Goal: Communication & Community: Answer question/provide support

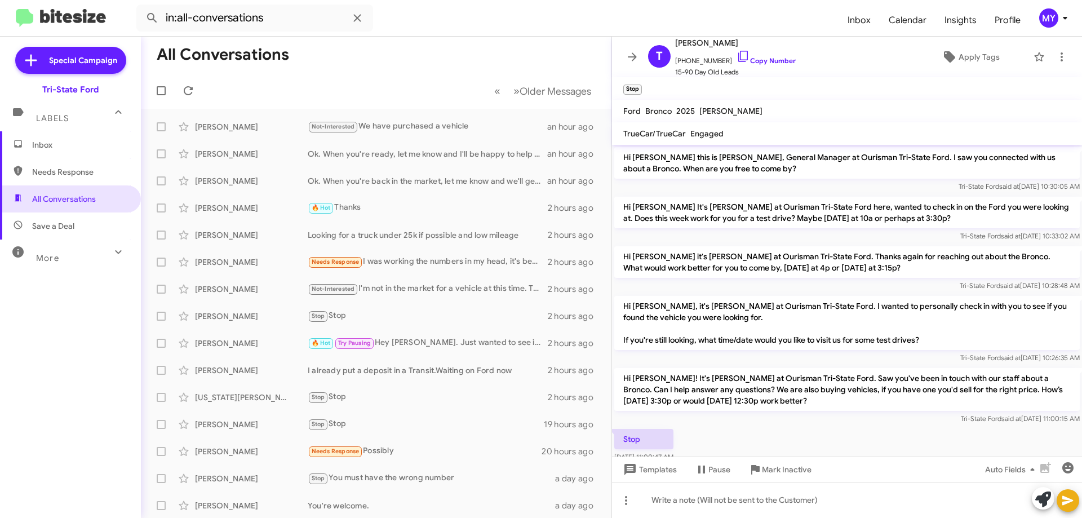
scroll to position [25, 0]
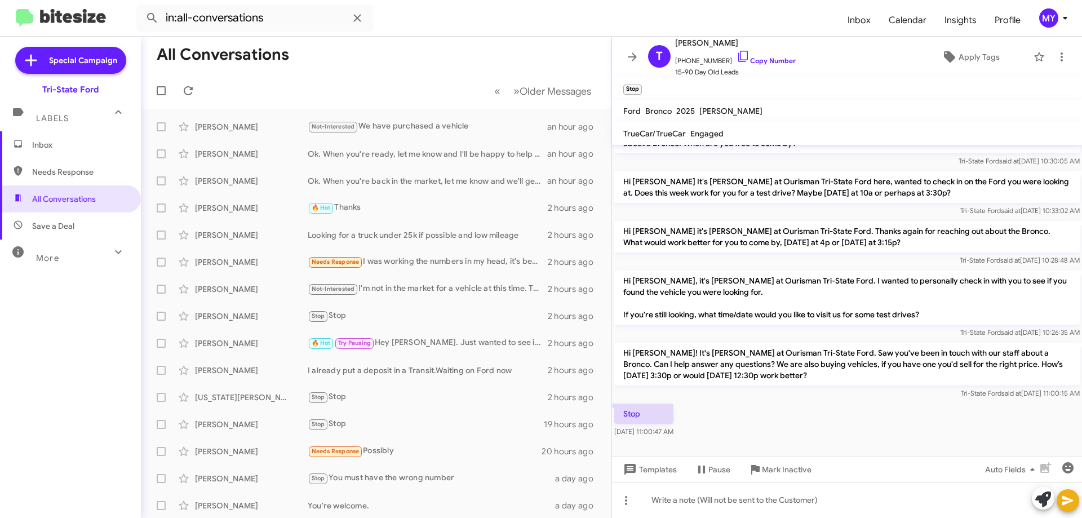
click at [56, 137] on span "Inbox" at bounding box center [70, 144] width 141 height 27
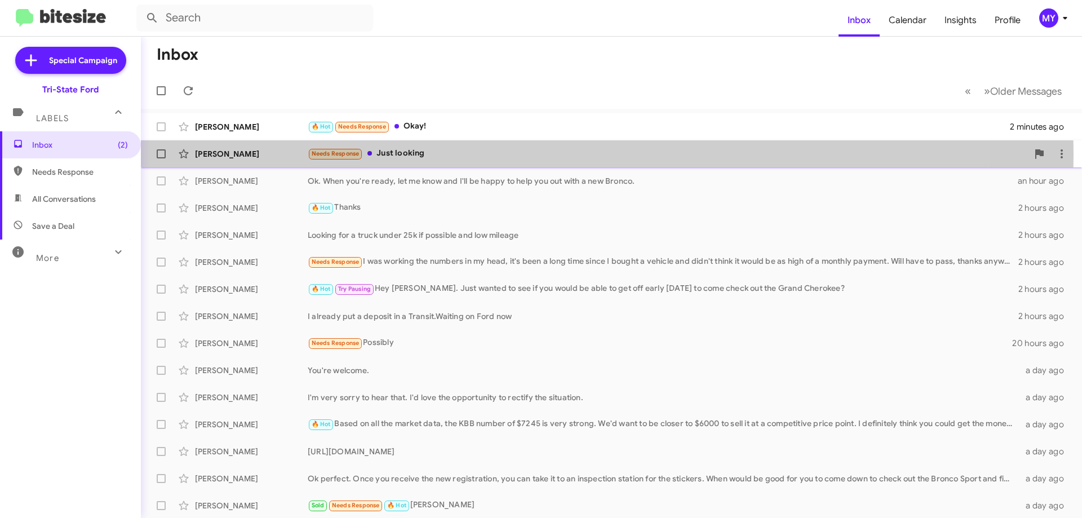
click at [459, 154] on div "Needs Response Just looking" at bounding box center [668, 153] width 720 height 13
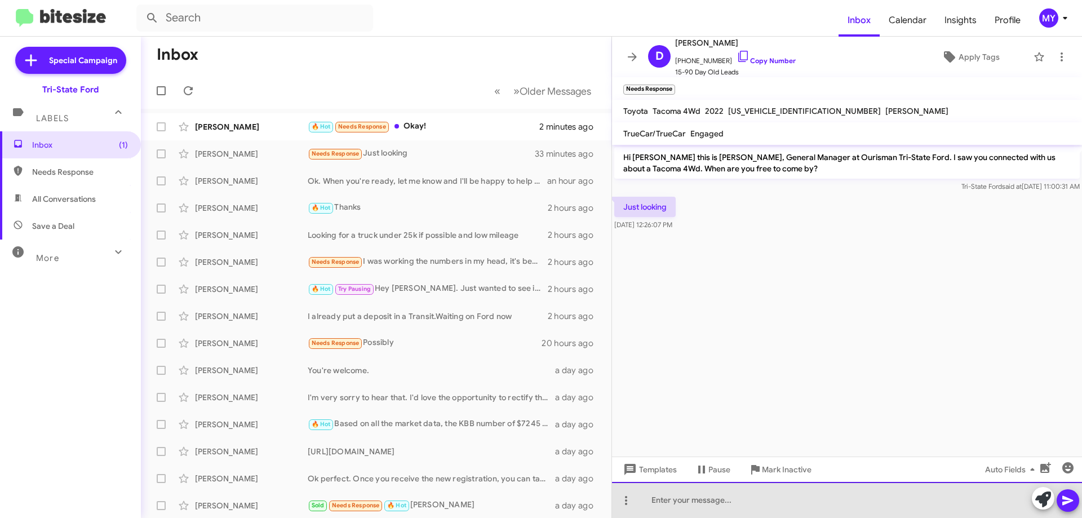
click at [718, 498] on div at bounding box center [847, 500] width 470 height 36
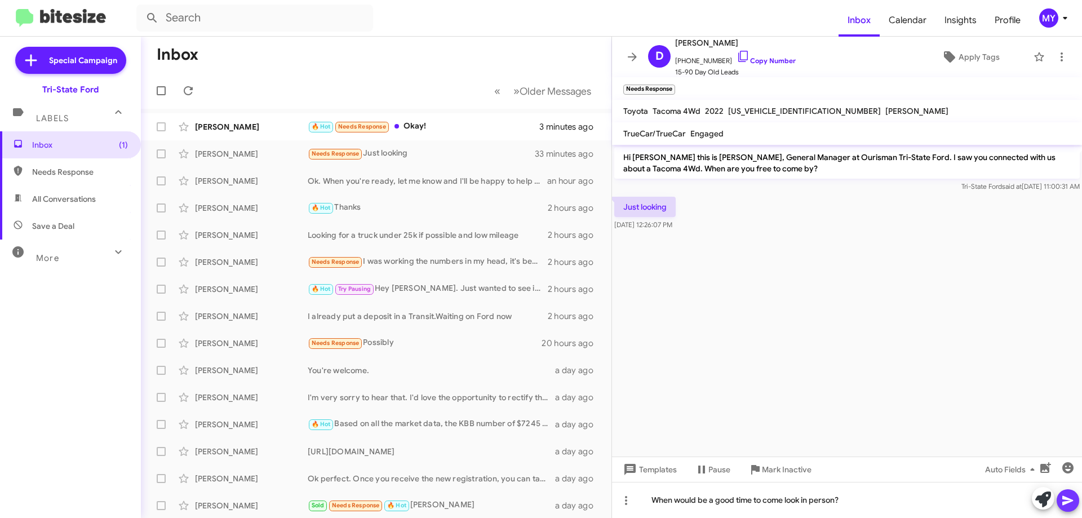
click at [1064, 497] on icon at bounding box center [1067, 501] width 11 height 10
click at [464, 124] on div "🔥 Hot Needs Response Okay!" at bounding box center [433, 126] width 250 height 13
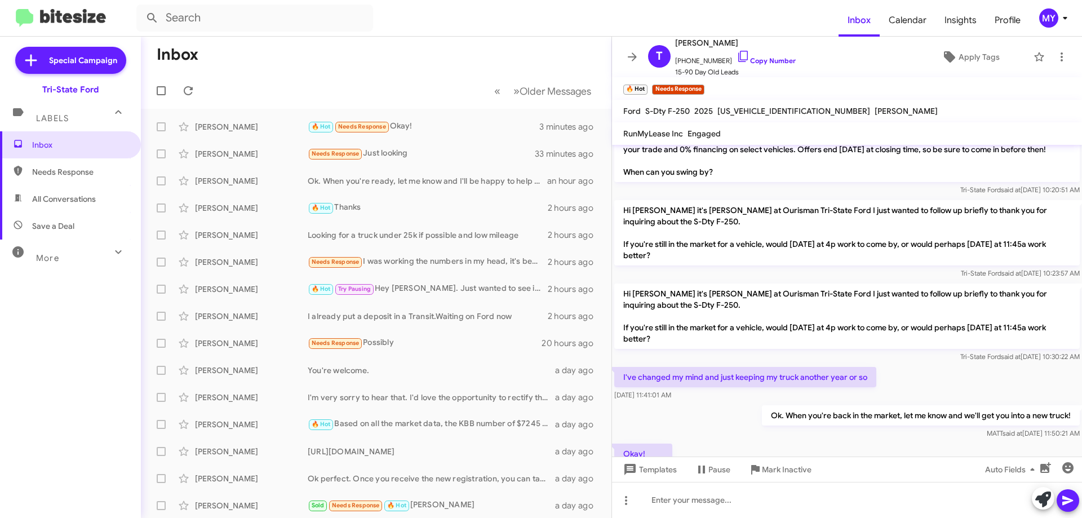
scroll to position [157, 0]
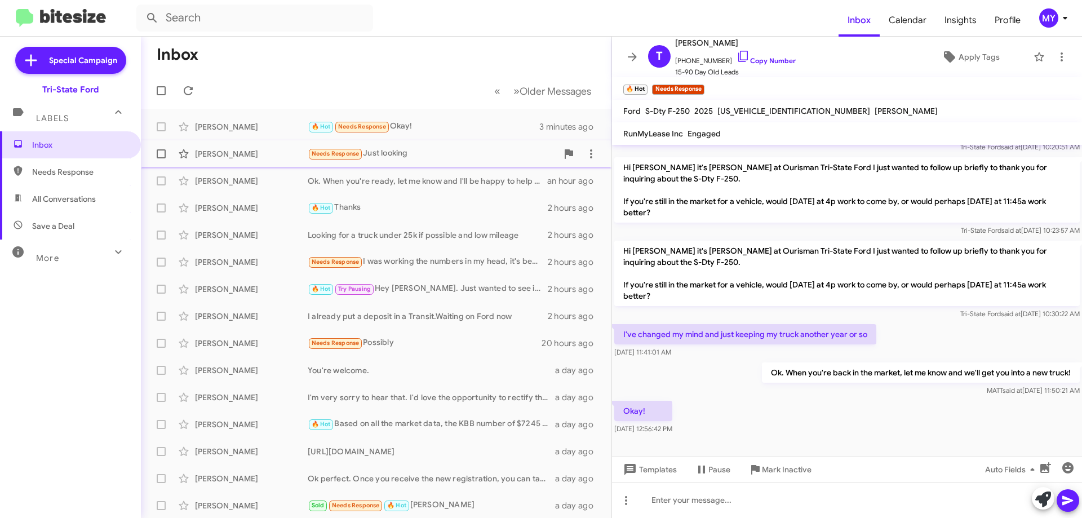
click at [406, 150] on div "Needs Response Just looking" at bounding box center [433, 153] width 250 height 13
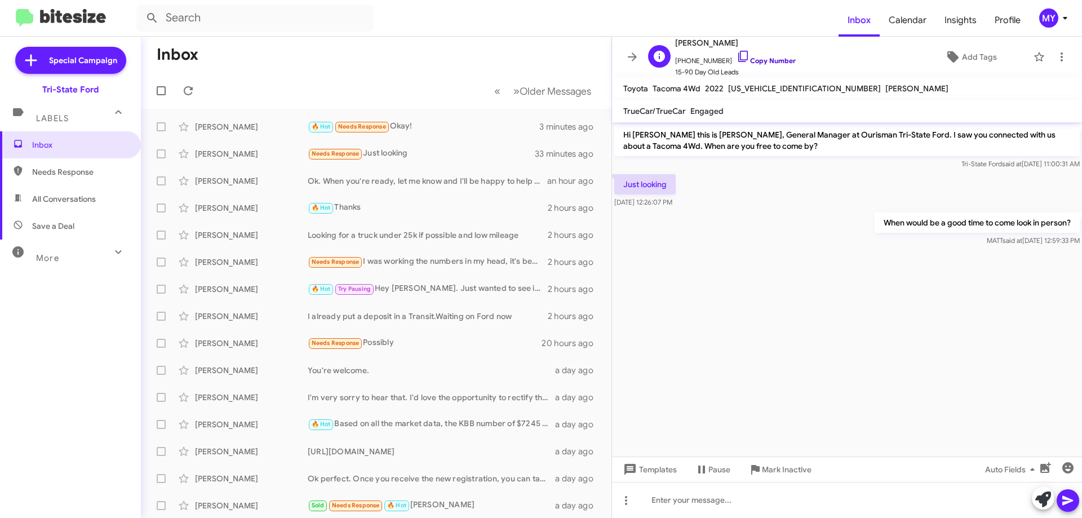
click at [736, 59] on icon at bounding box center [743, 57] width 14 height 14
